Goal: Transaction & Acquisition: Purchase product/service

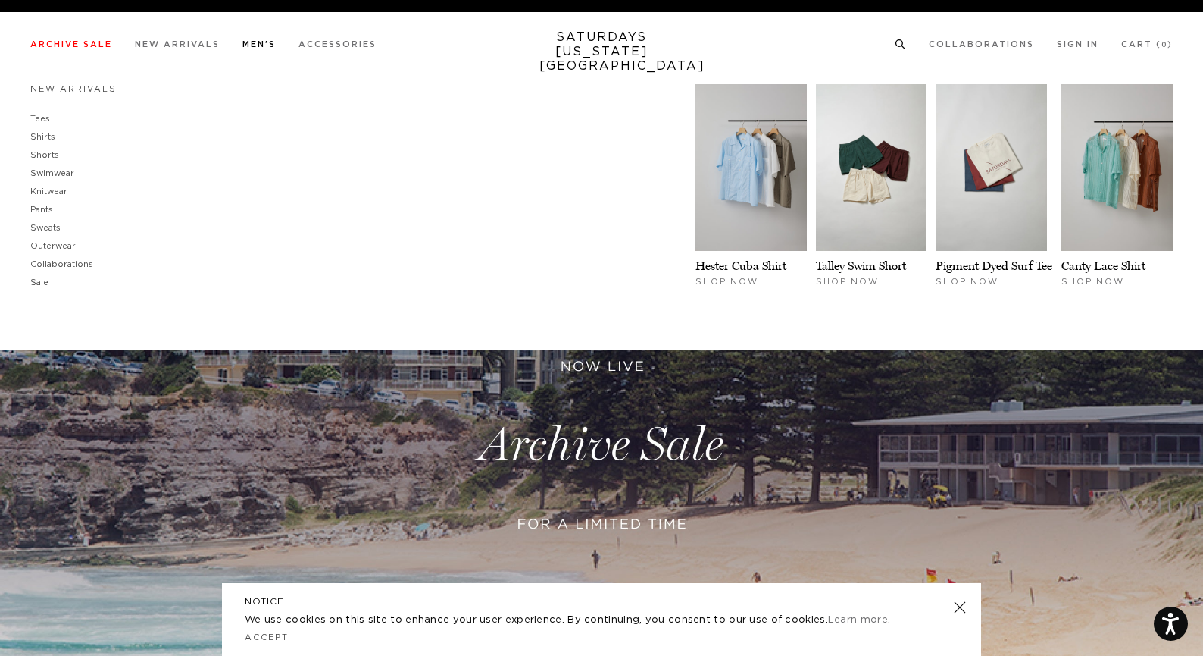
click at [256, 39] on li "Men's New Arrivals Tees Shirts Shorts Swimwear Knitwear Pants Sweats Outerwear" at bounding box center [259, 44] width 33 height 14
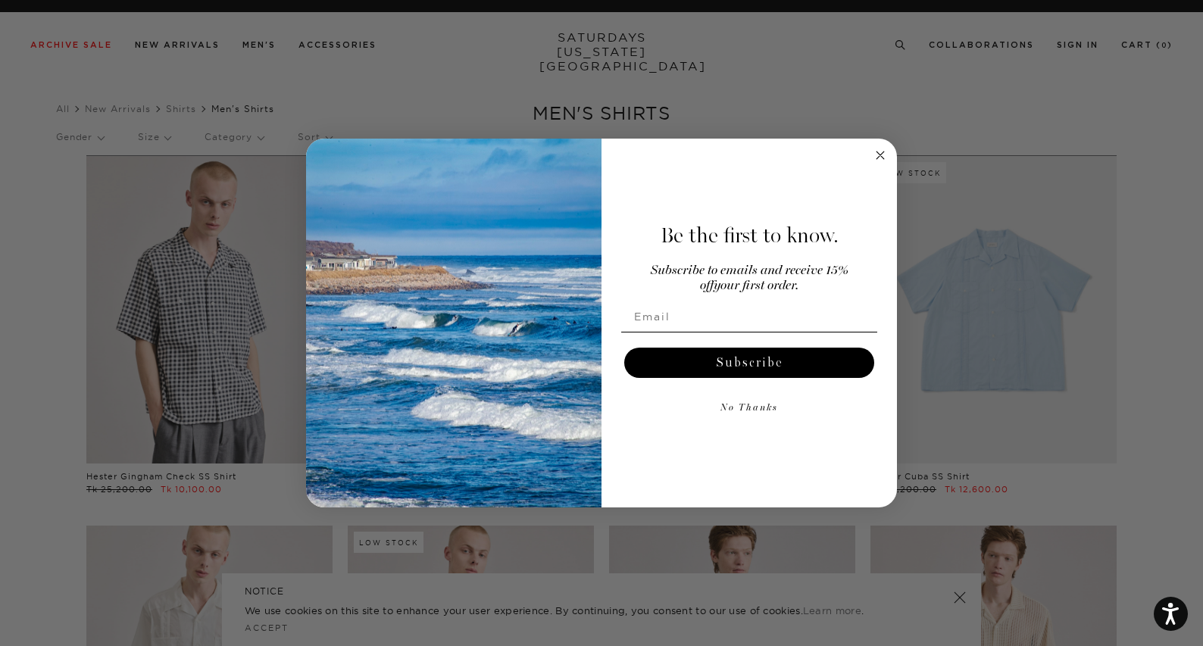
click at [880, 158] on circle "Close dialog" at bounding box center [880, 154] width 17 height 17
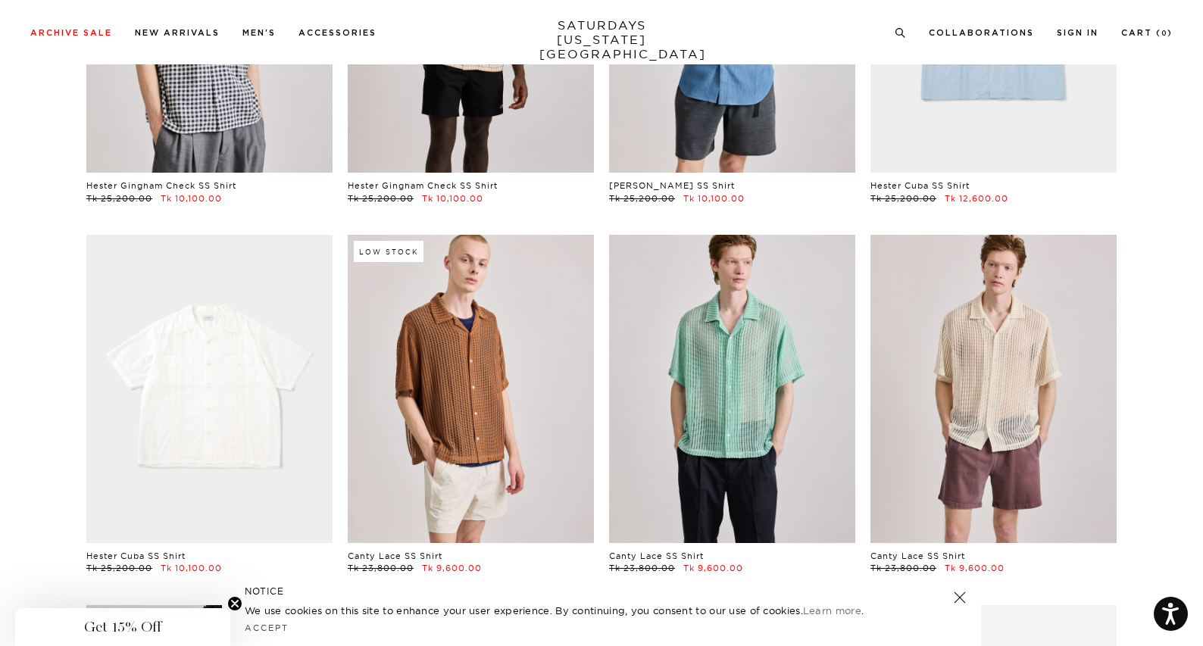
scroll to position [303, 0]
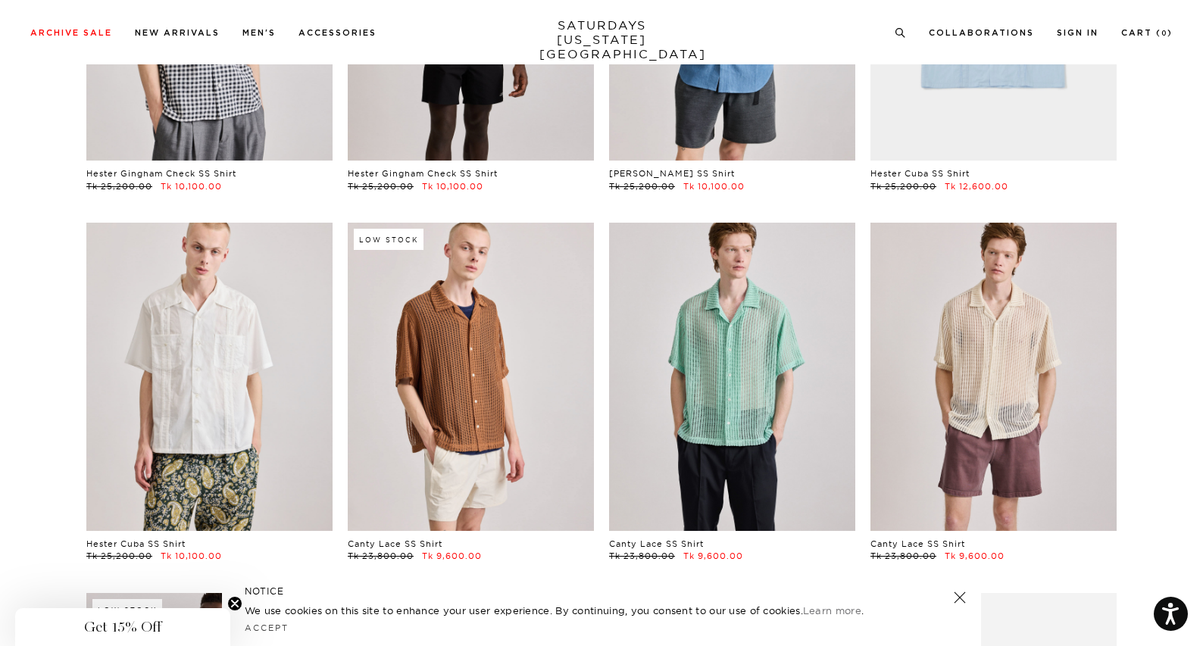
click at [60, 326] on div "Hester Gingham Check SS Shirt Tk 25,200.00 Tk 10,100.00 Hester Gingham Check SS…" at bounding box center [601, 592] width 1091 height 1481
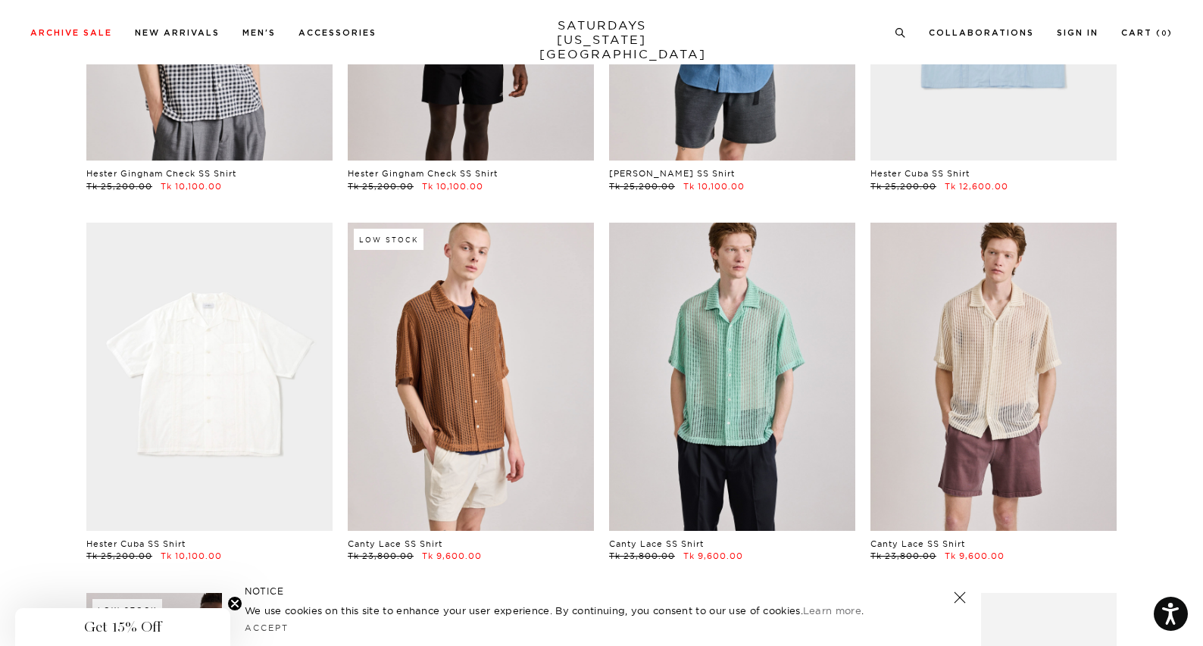
click at [246, 330] on link at bounding box center [209, 377] width 246 height 308
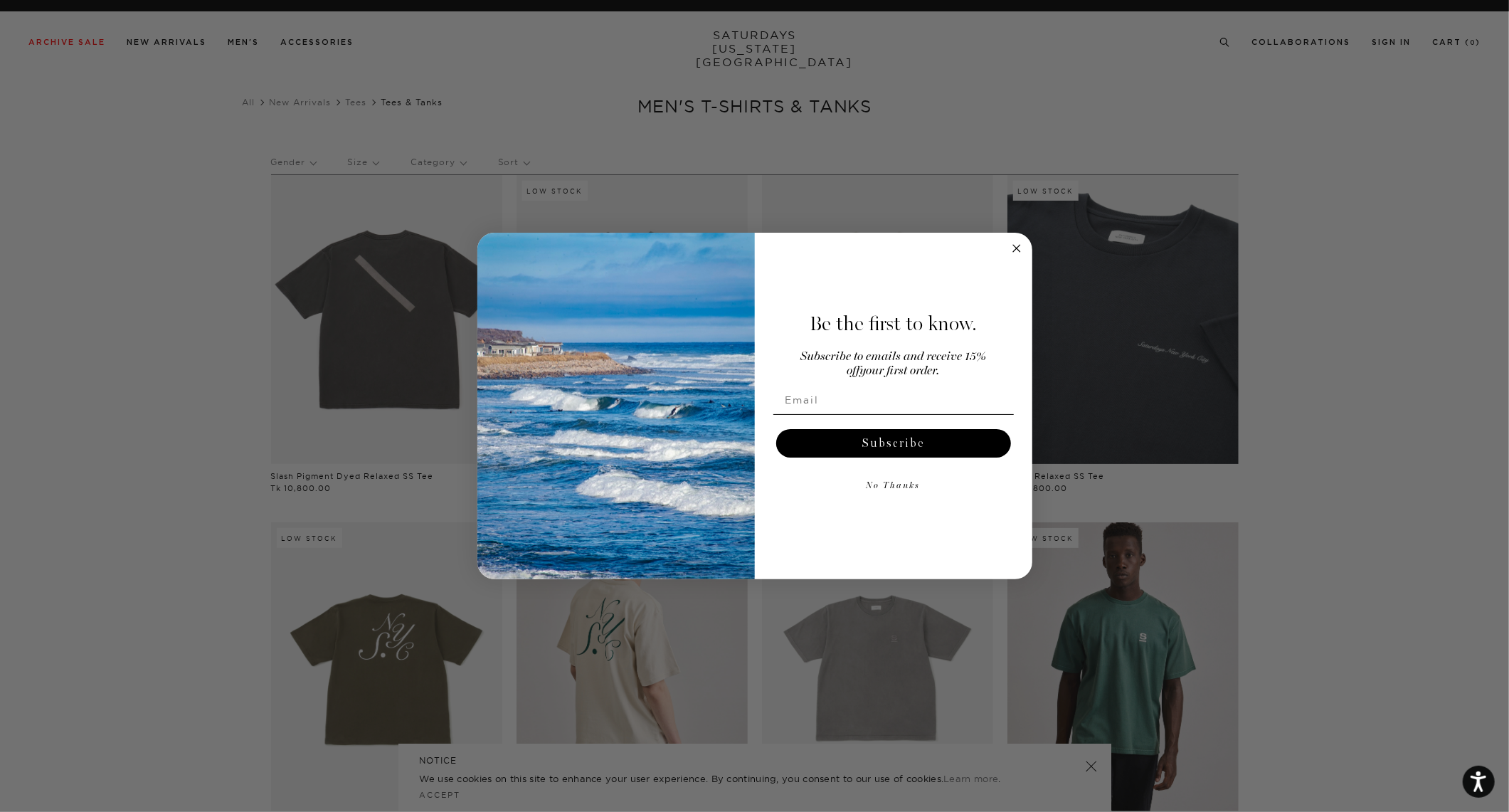
click at [1130, 212] on div "Close dialog Be the first to know. Subscribe to emails and receive 15% off your…" at bounding box center [754, 406] width 1509 height 812
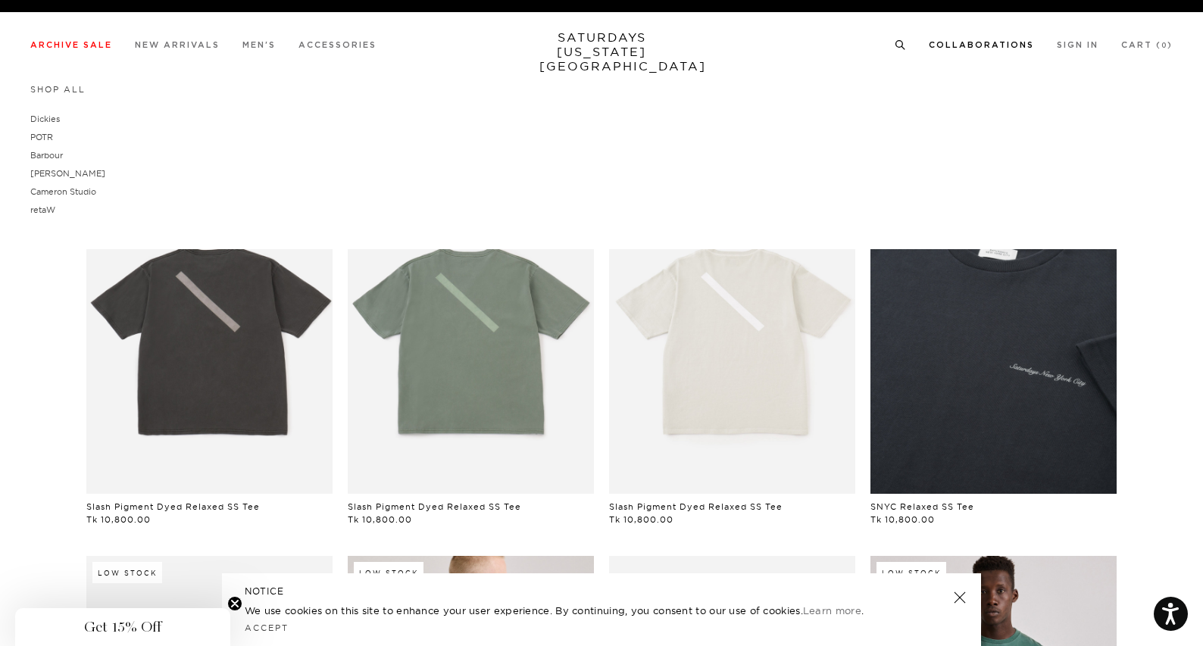
click at [1172, 171] on div "Shop All Dickies POTR Barbour Brooks Cameron Studio retaW" at bounding box center [601, 151] width 1143 height 135
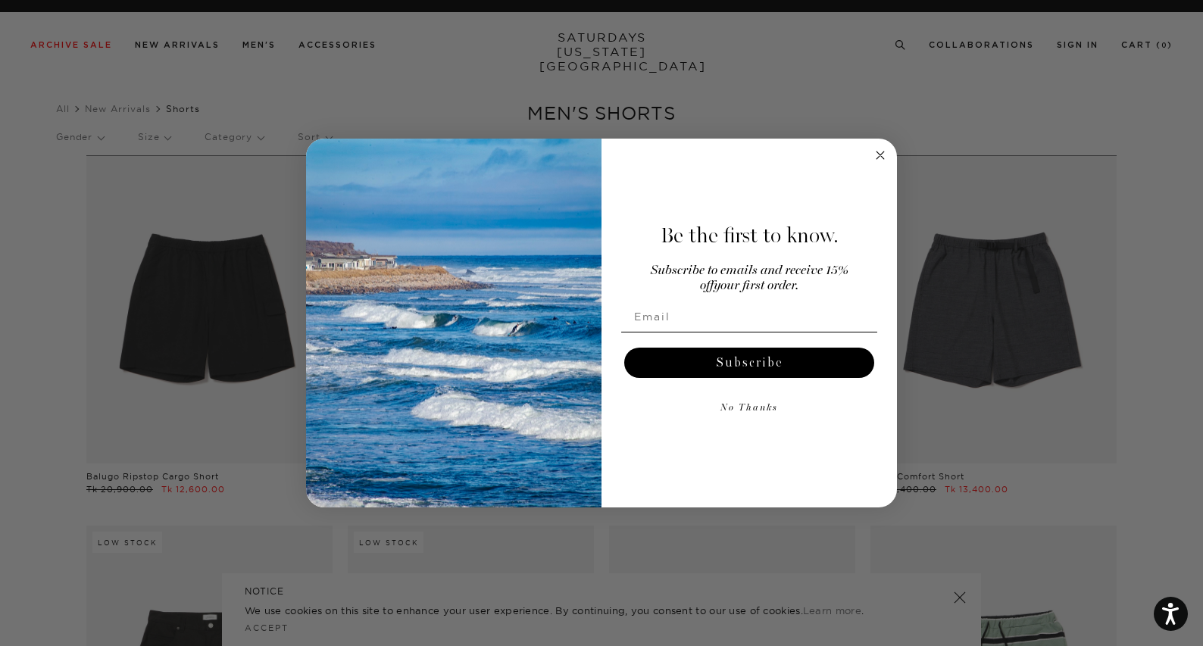
click at [880, 155] on icon "Close dialog" at bounding box center [881, 156] width 8 height 8
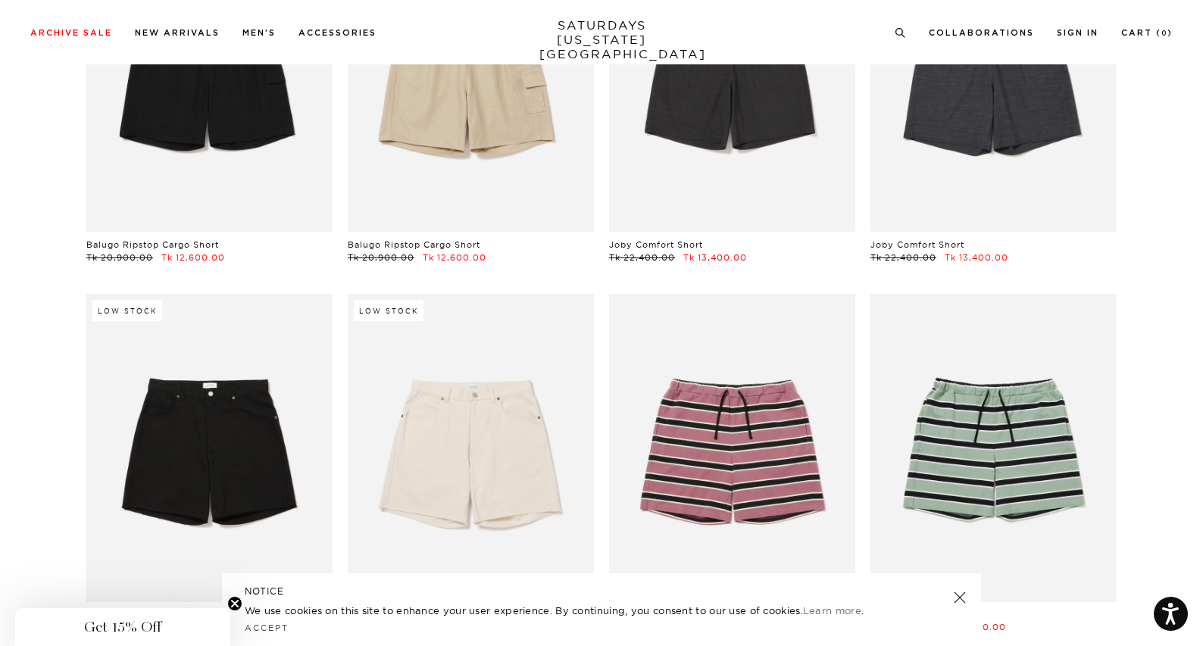
scroll to position [303, 0]
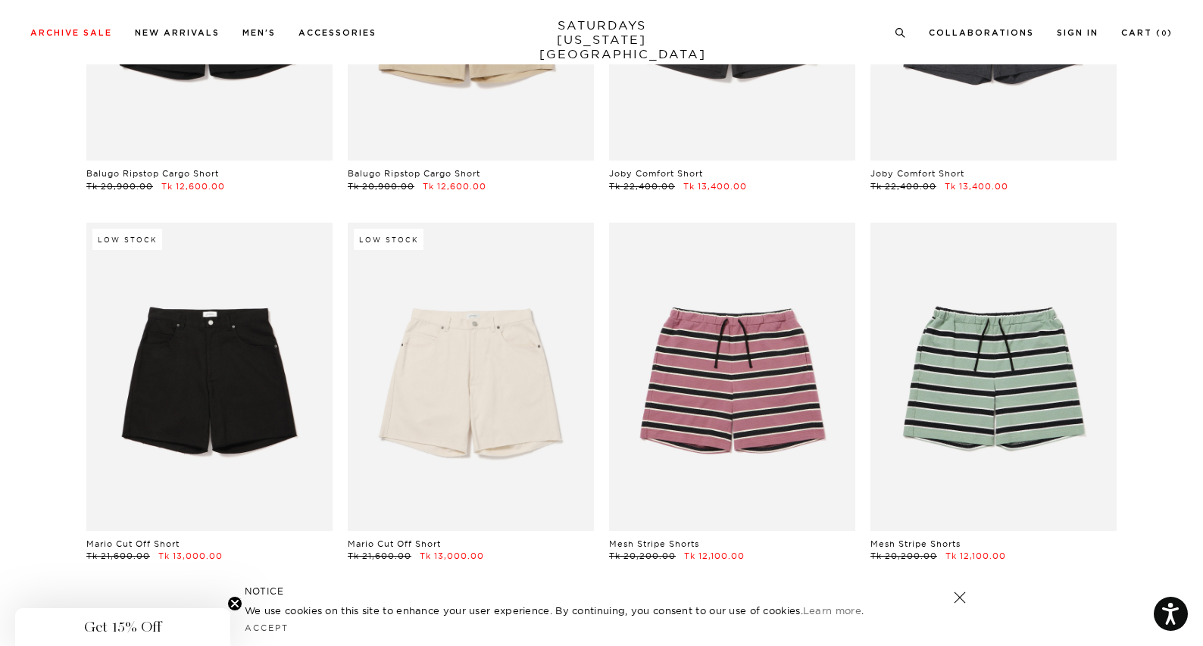
click at [965, 599] on link at bounding box center [960, 597] width 21 height 21
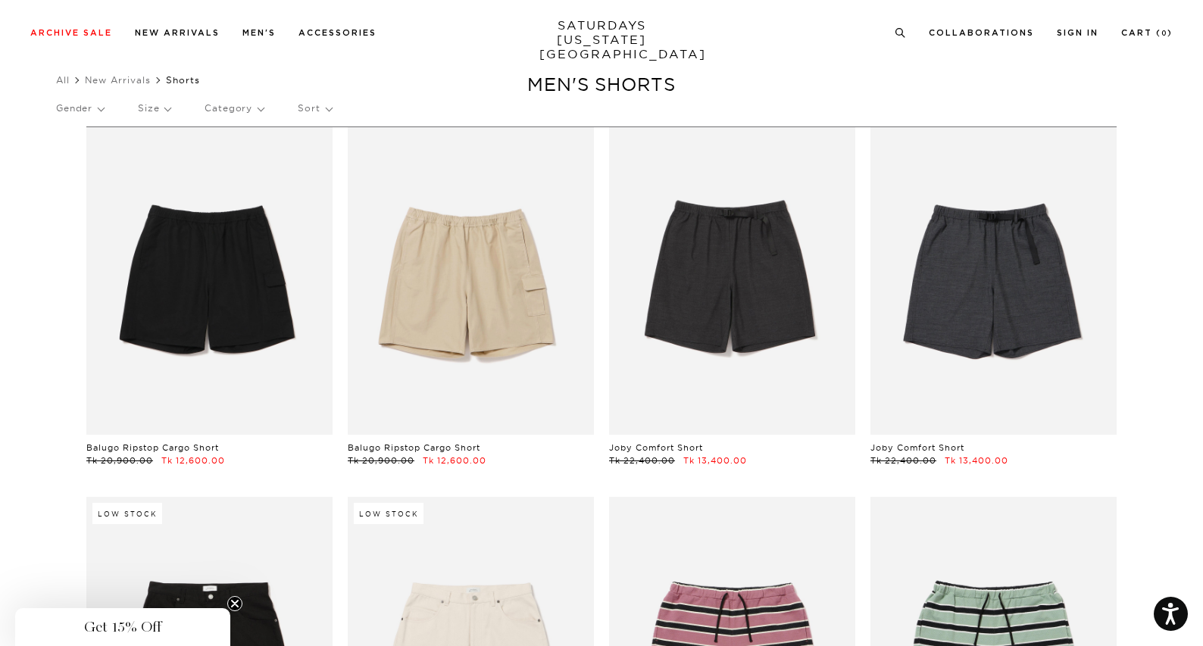
scroll to position [0, 0]
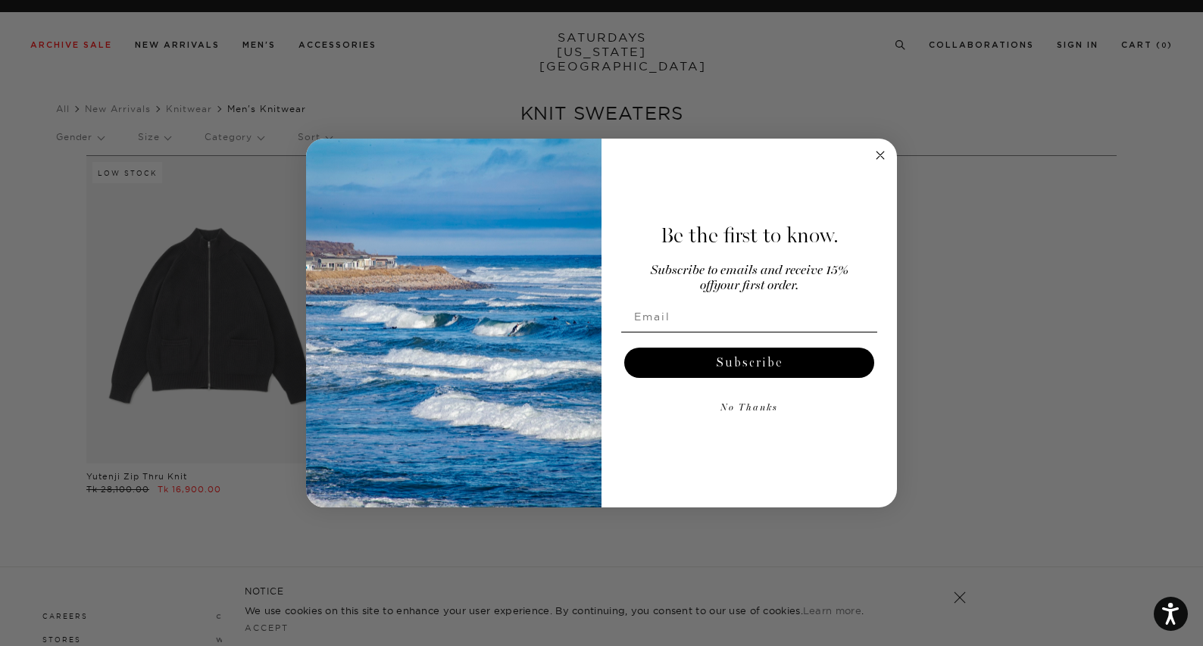
click at [879, 158] on circle "Close dialog" at bounding box center [880, 154] width 17 height 17
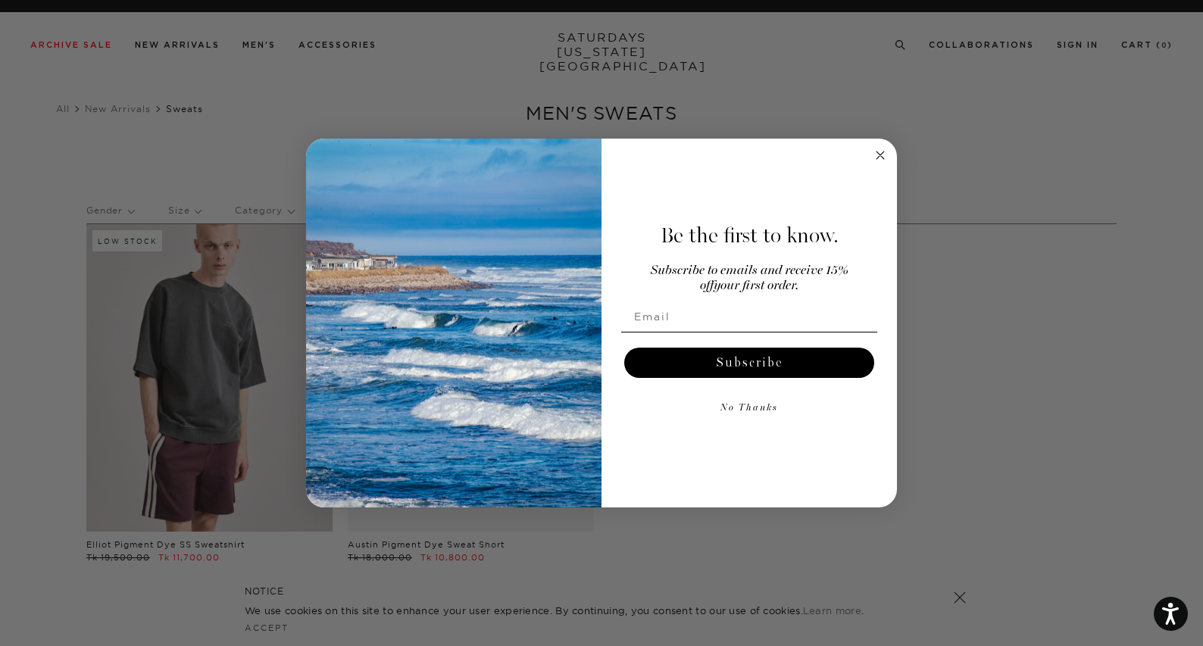
click at [882, 155] on circle "Close dialog" at bounding box center [880, 154] width 17 height 17
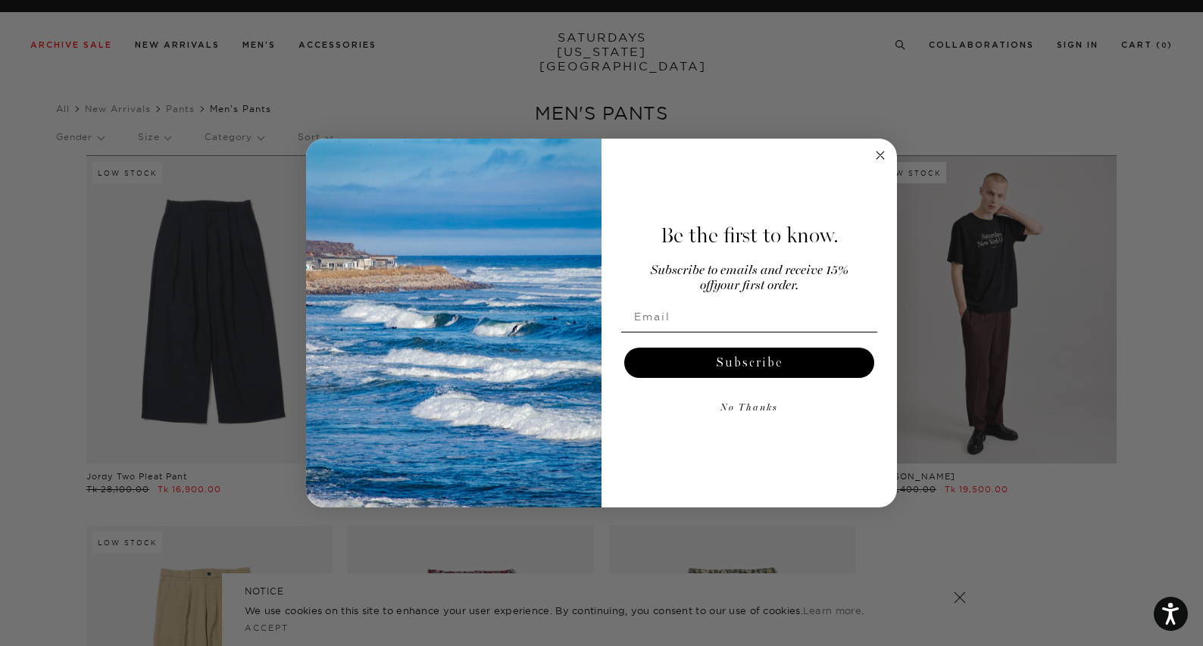
click at [878, 155] on circle "Close dialog" at bounding box center [880, 154] width 17 height 17
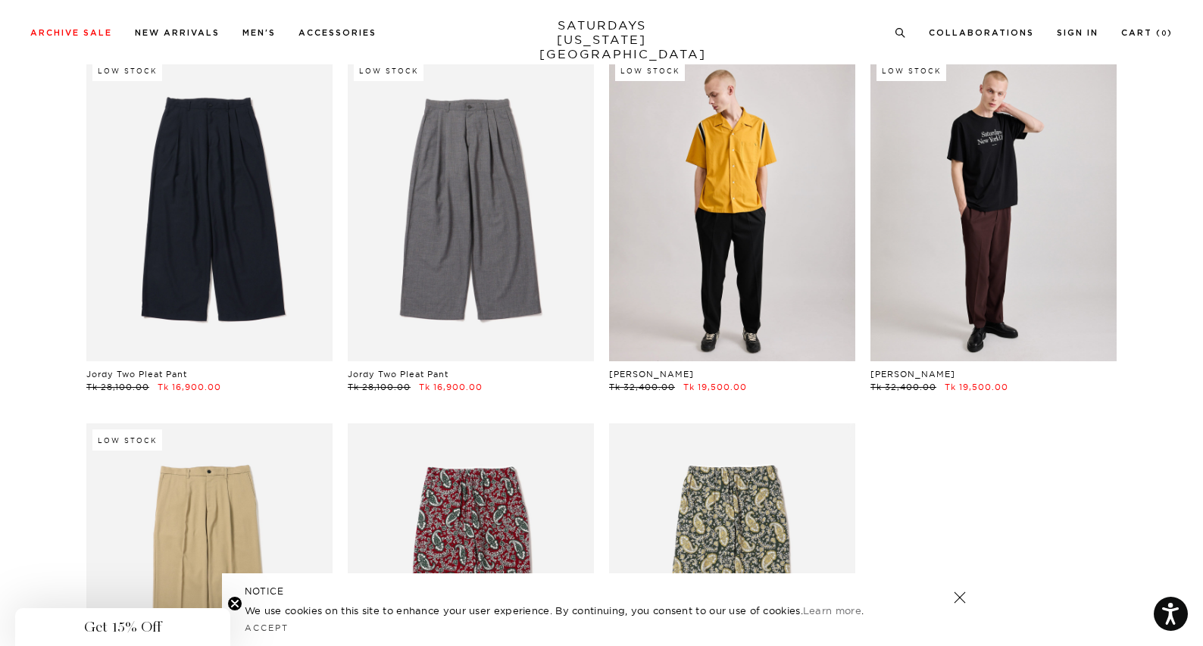
scroll to position [303, 0]
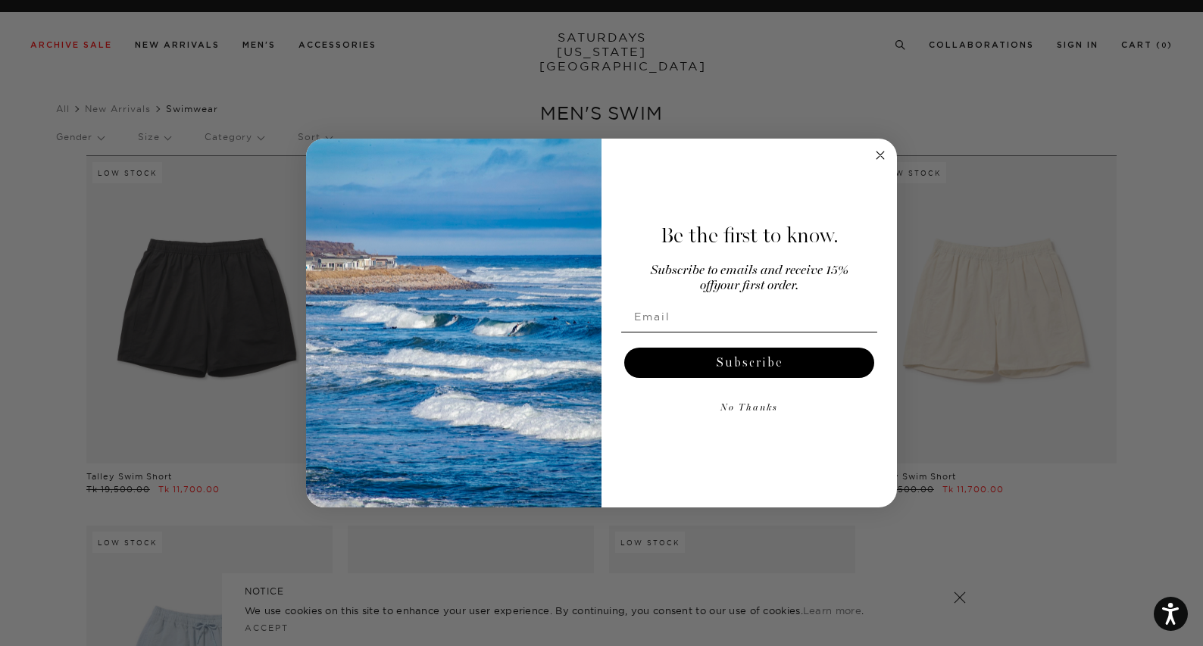
click at [878, 156] on circle "Close dialog" at bounding box center [880, 154] width 17 height 17
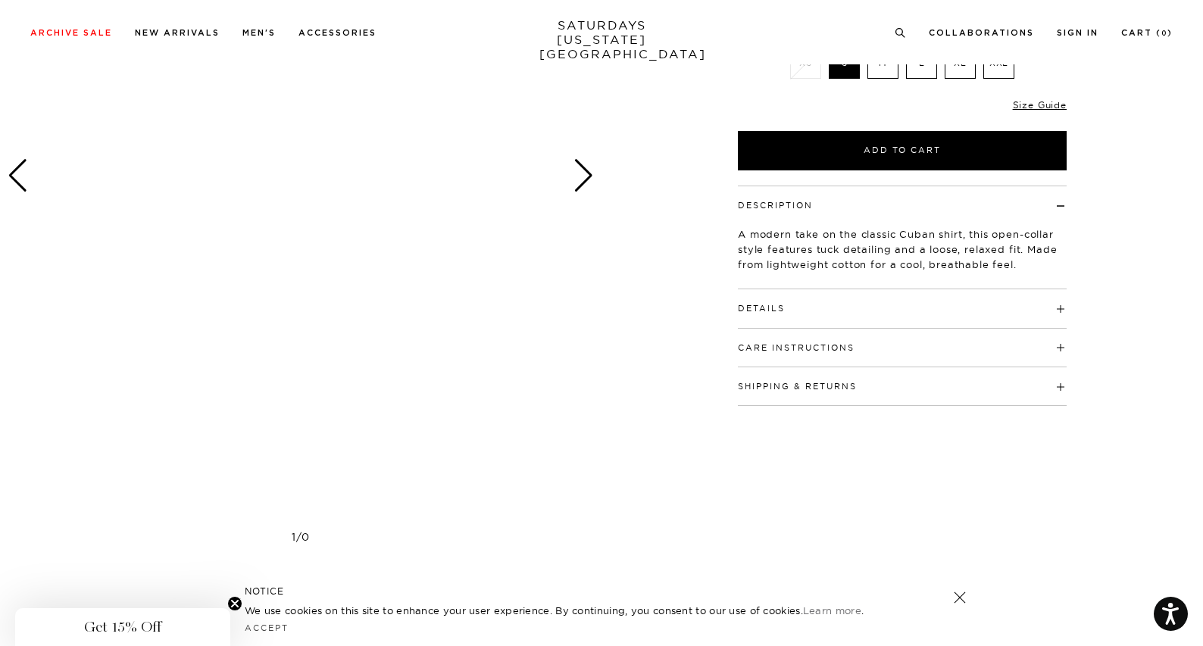
scroll to position [303, 0]
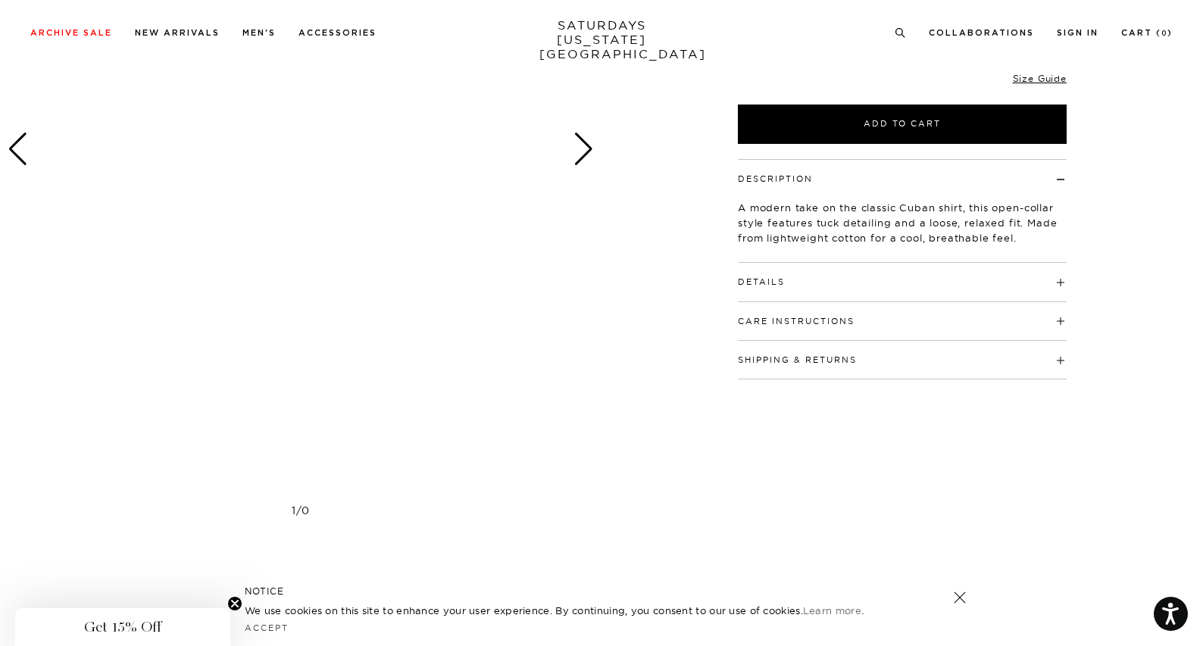
click at [236, 602] on icon "Close teaser" at bounding box center [235, 604] width 6 height 6
click at [959, 599] on link at bounding box center [960, 597] width 21 height 21
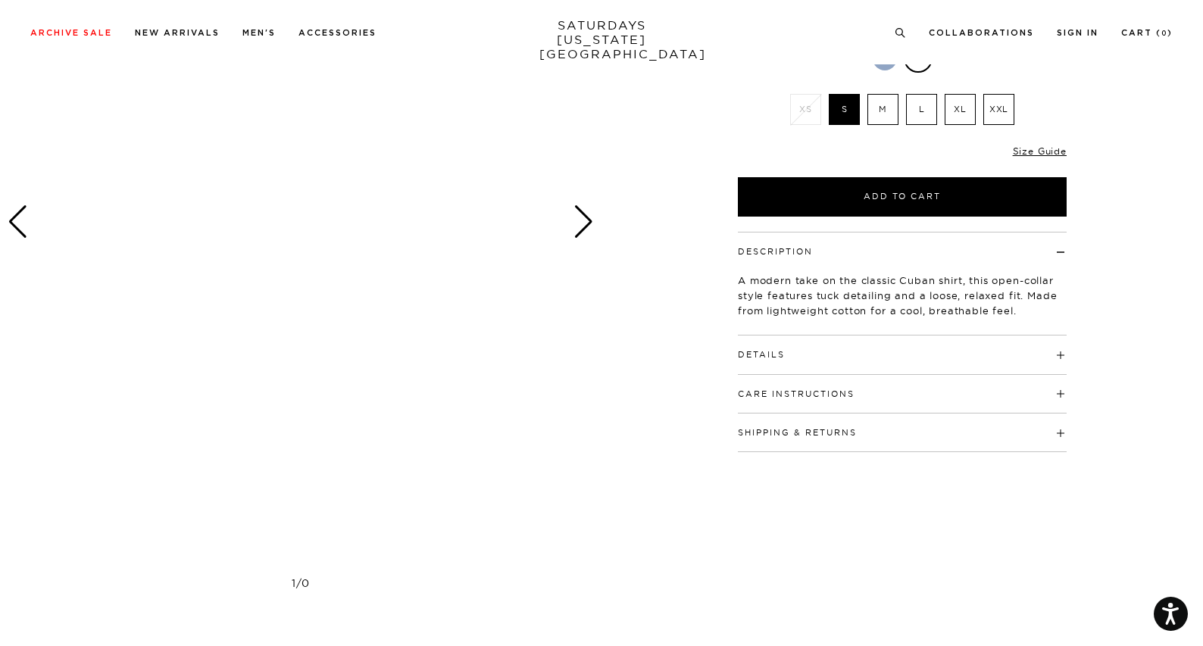
scroll to position [455, 0]
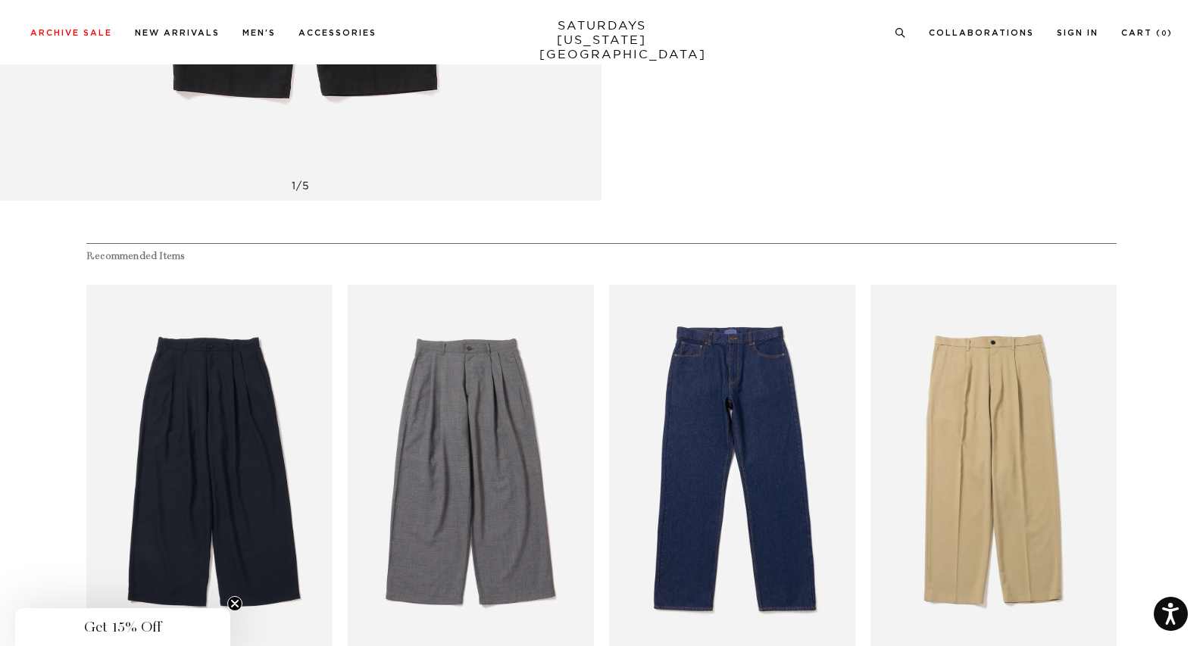
scroll to position [682, 0]
